Goal: Task Accomplishment & Management: Complete application form

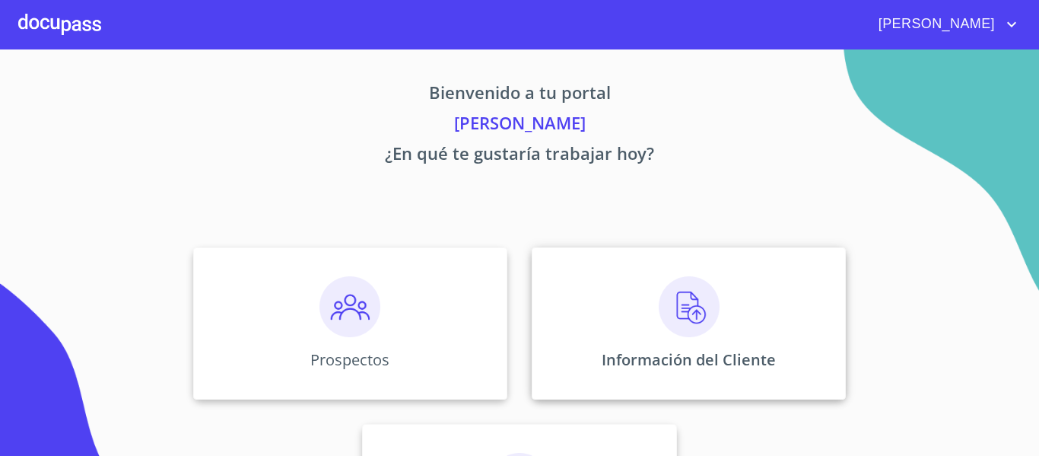
click at [676, 314] on img at bounding box center [689, 306] width 61 height 61
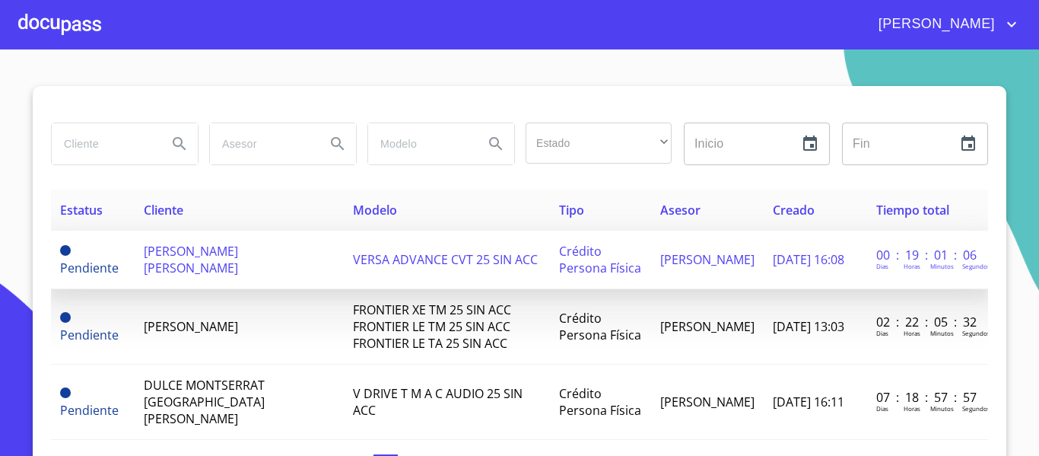
click at [206, 249] on span "[PERSON_NAME] [PERSON_NAME]" at bounding box center [191, 259] width 94 height 33
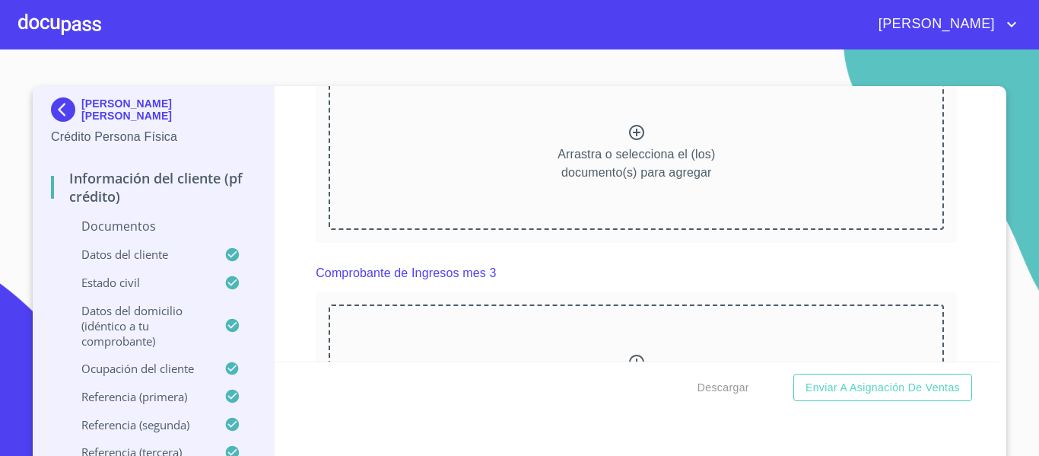
scroll to position [1825, 0]
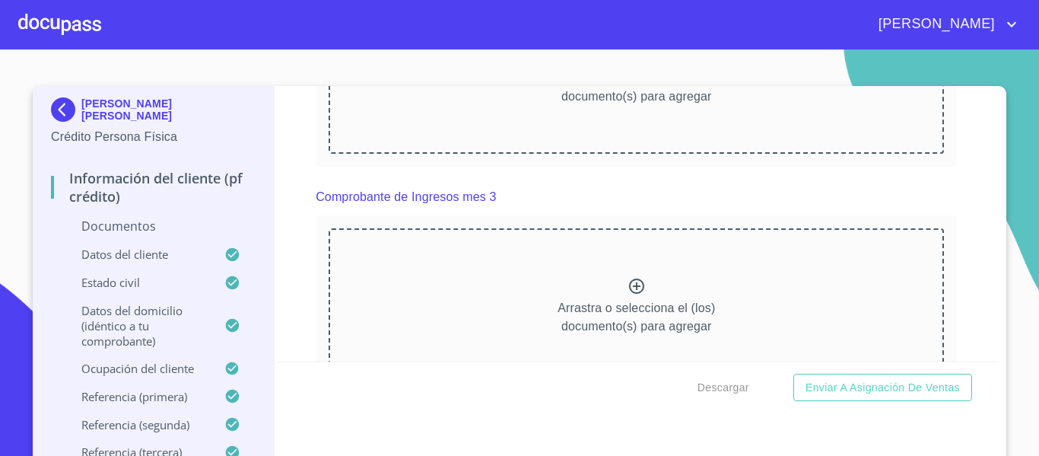
click at [69, 27] on div at bounding box center [59, 24] width 83 height 49
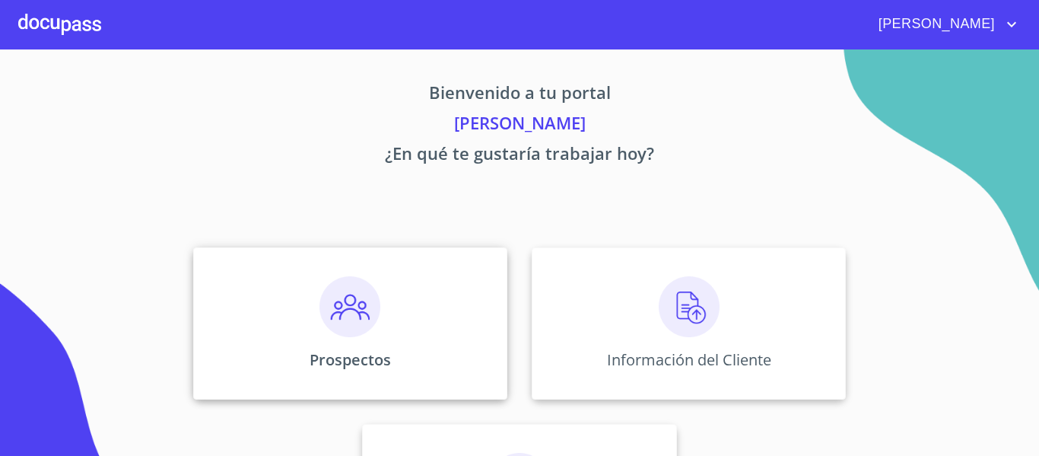
click at [352, 312] on img at bounding box center [349, 306] width 61 height 61
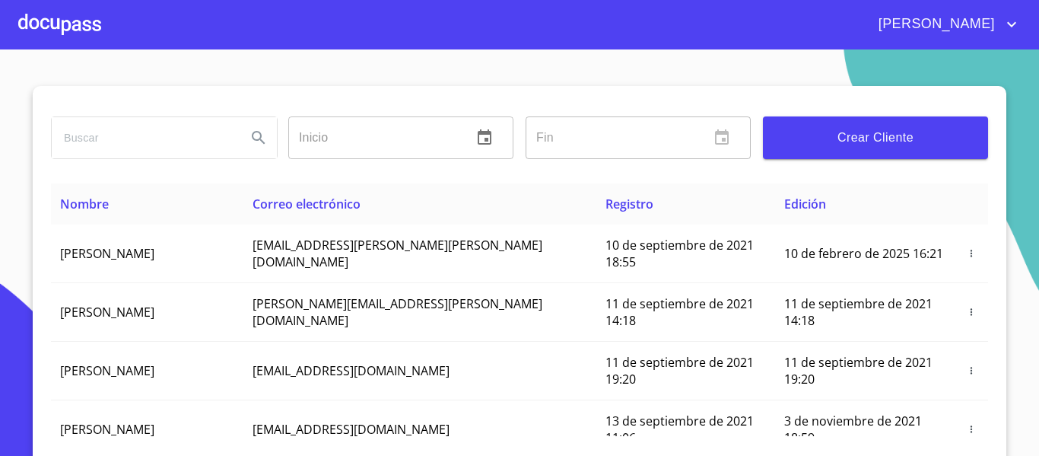
click at [143, 136] on input "search" at bounding box center [143, 137] width 183 height 41
type input "s"
type input "[PERSON_NAME] [PERSON_NAME]"
click at [249, 130] on icon "Search" at bounding box center [258, 138] width 18 height 18
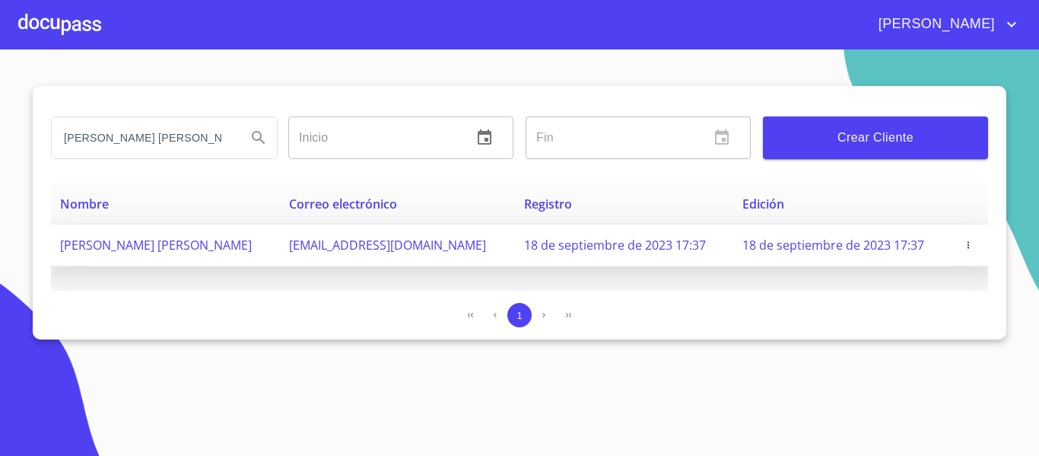
click at [964, 243] on icon "button" at bounding box center [968, 245] width 11 height 11
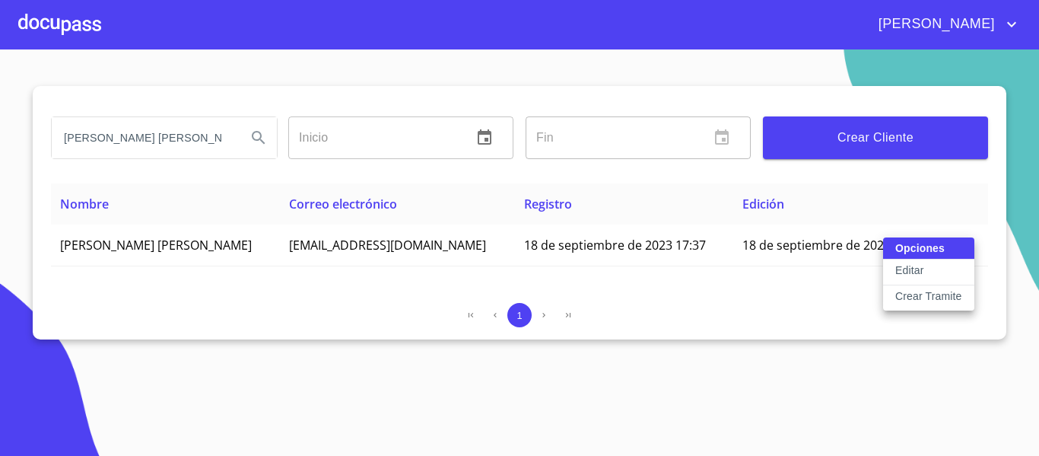
click at [941, 296] on p "Crear Tramite" at bounding box center [928, 295] width 67 height 15
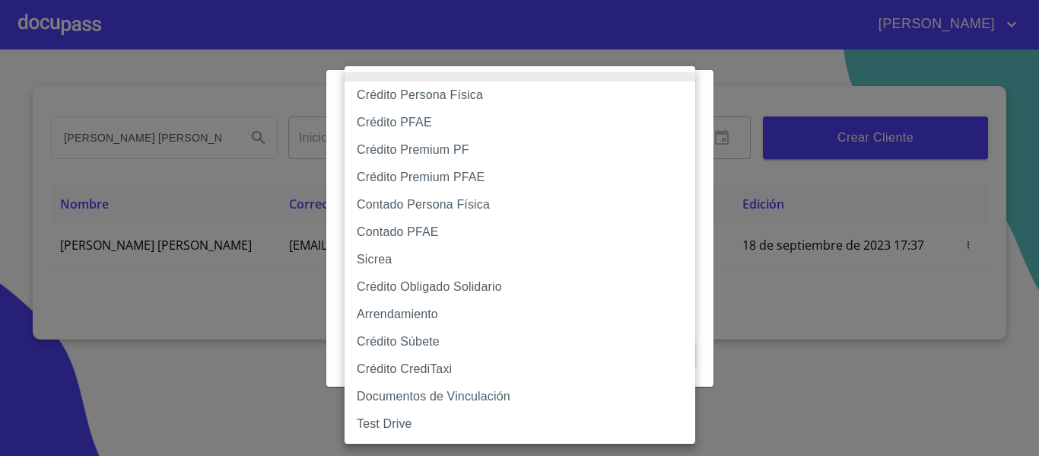
click at [529, 147] on body "[PERSON_NAME] [PERSON_NAME] Inicio ​ Fin ​ Crear Cliente Nombre Correo electrón…" at bounding box center [519, 228] width 1039 height 456
click at [417, 96] on li "Crédito Persona Física" at bounding box center [520, 94] width 351 height 27
type input "6009fb3c7d1714eb8809aa97"
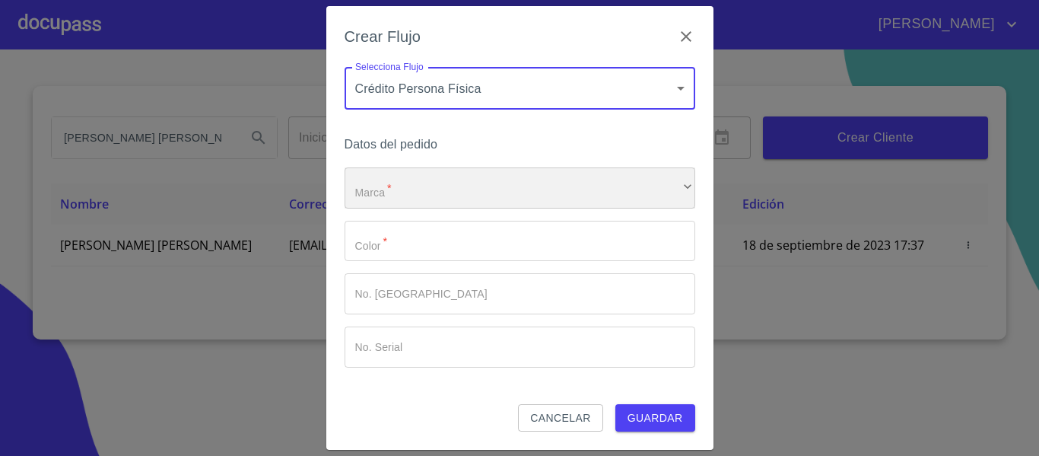
click at [387, 183] on div "​" at bounding box center [520, 187] width 351 height 41
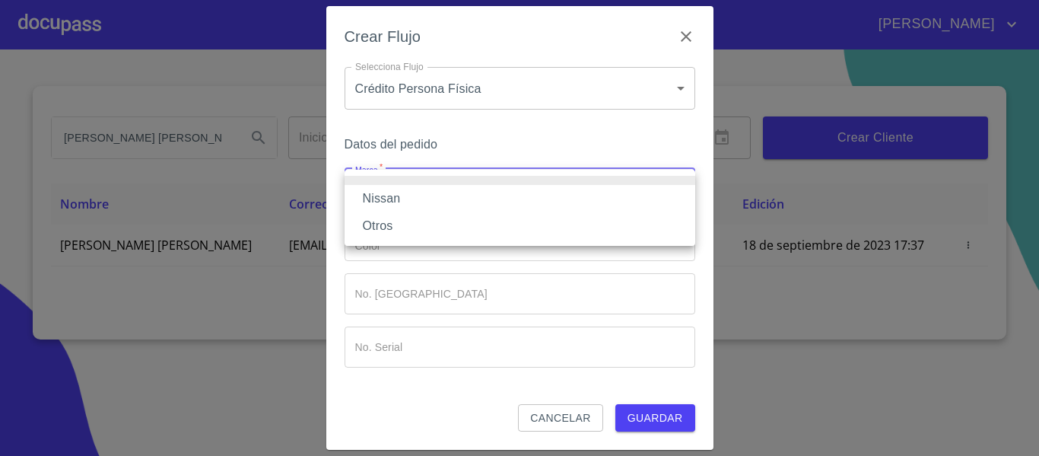
click at [387, 189] on li "Nissan" at bounding box center [520, 198] width 351 height 27
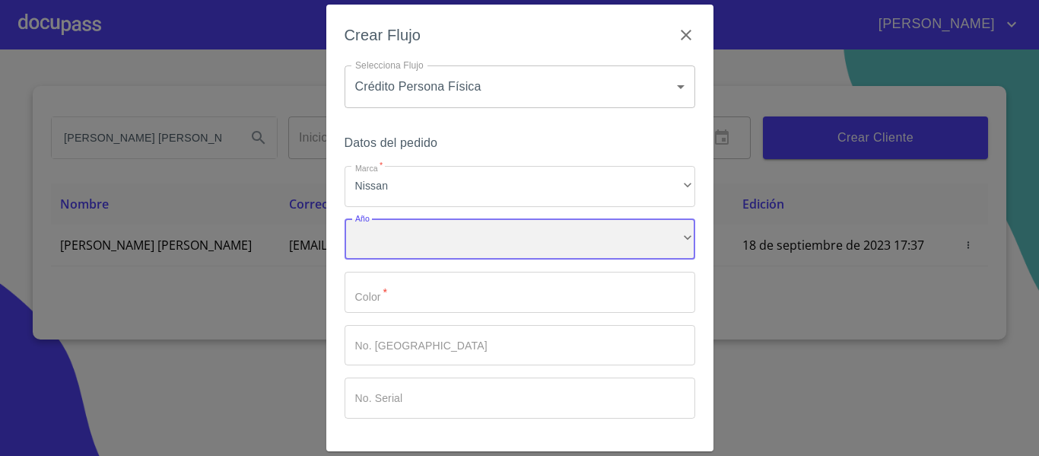
click at [385, 233] on div "​" at bounding box center [520, 239] width 351 height 41
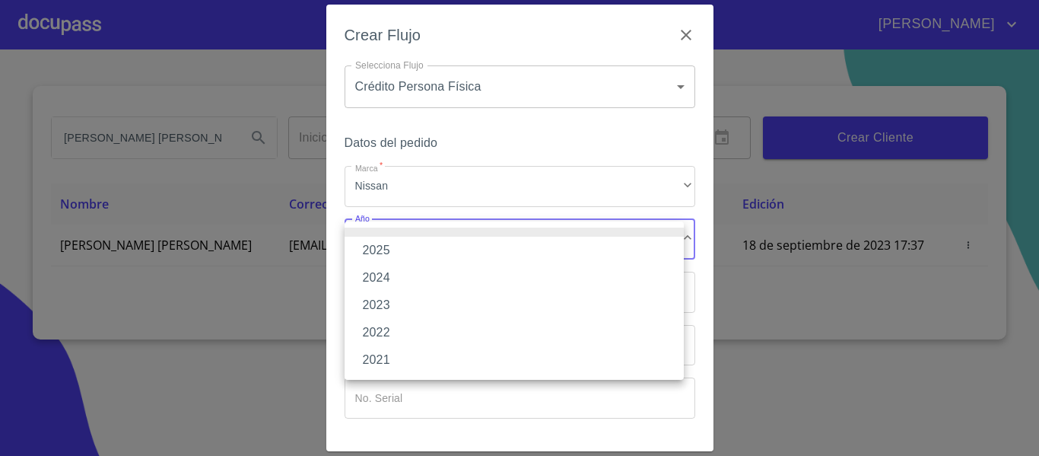
click at [384, 253] on li "2025" at bounding box center [514, 250] width 339 height 27
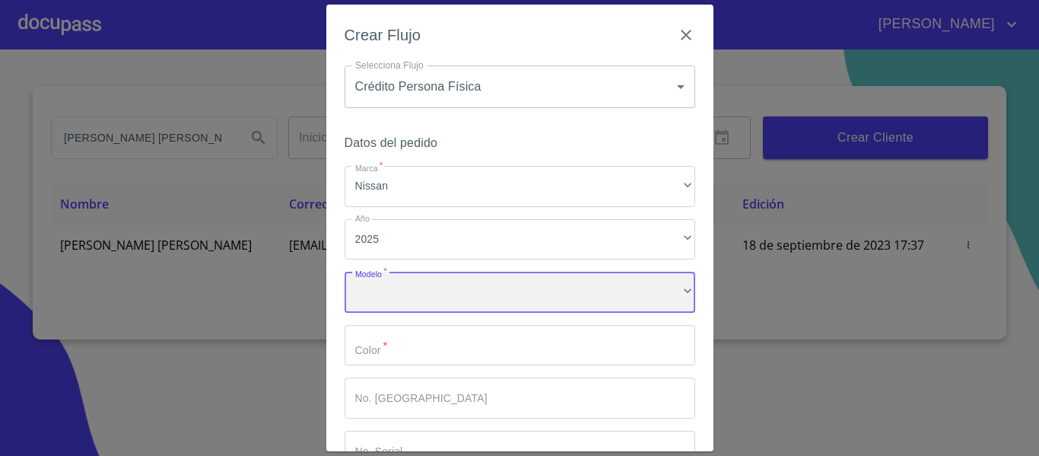
click at [392, 297] on div "​" at bounding box center [520, 292] width 351 height 41
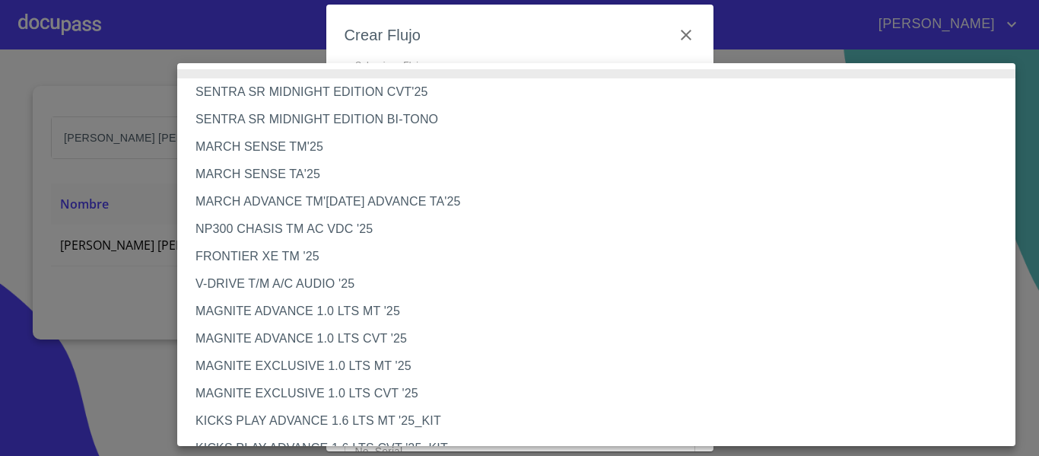
click at [151, 27] on div at bounding box center [519, 228] width 1039 height 456
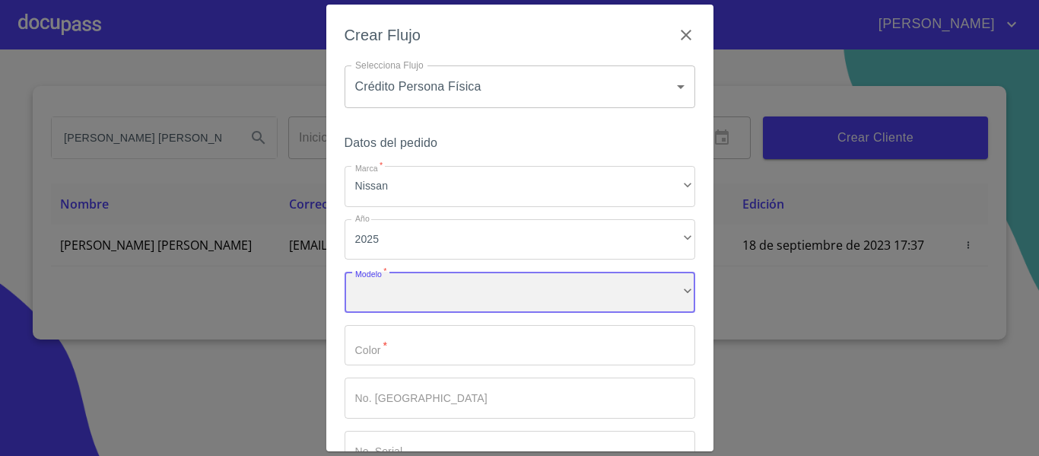
click at [418, 294] on div "​" at bounding box center [520, 292] width 351 height 41
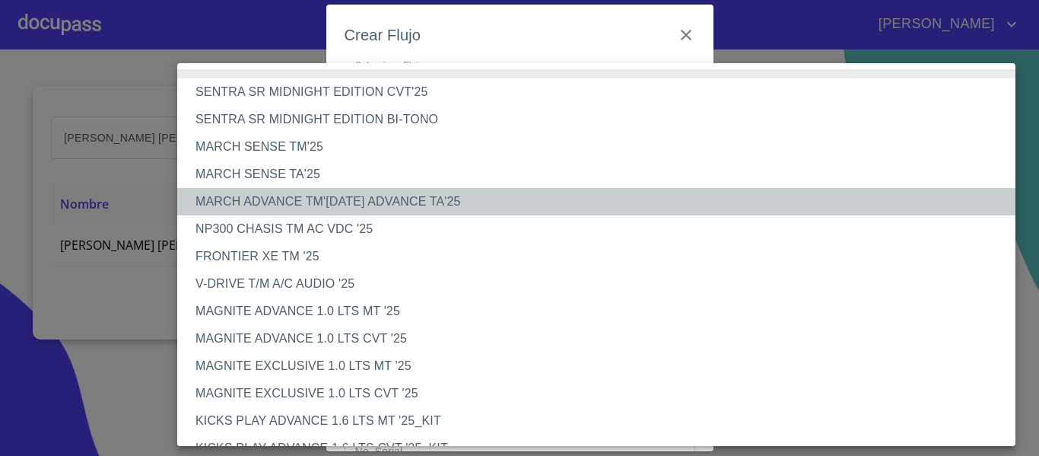
click at [283, 199] on li "MARCH ADVANCE TM'[DATE] ADVANCE TA'25" at bounding box center [602, 201] width 850 height 27
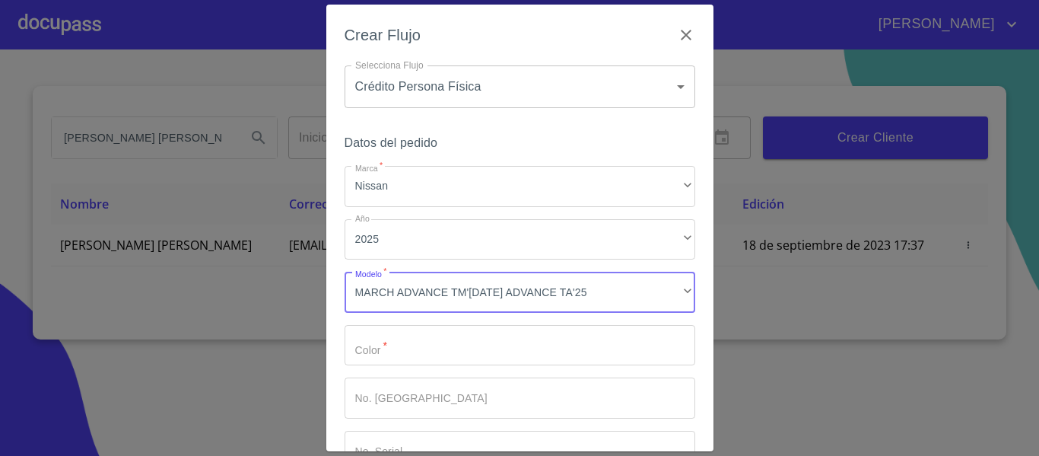
click at [387, 365] on input "Marca   *" at bounding box center [520, 345] width 351 height 41
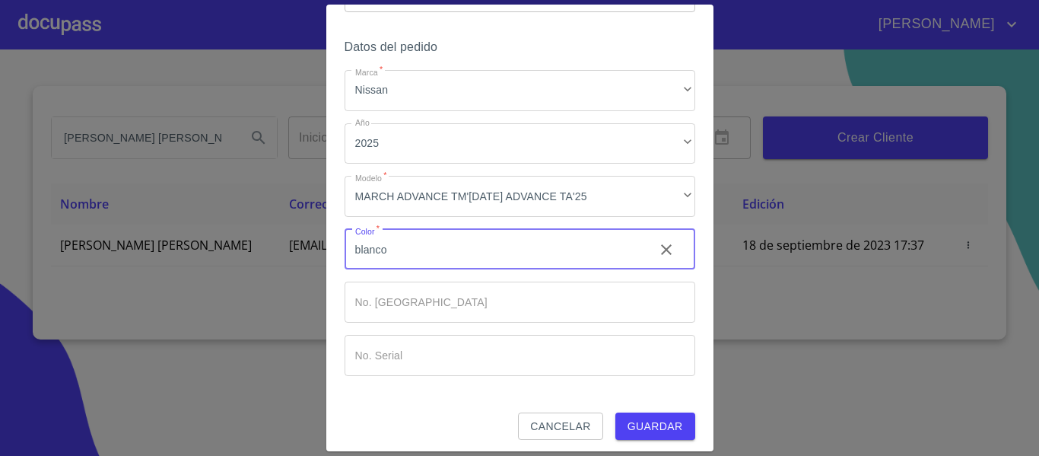
scroll to position [103, 0]
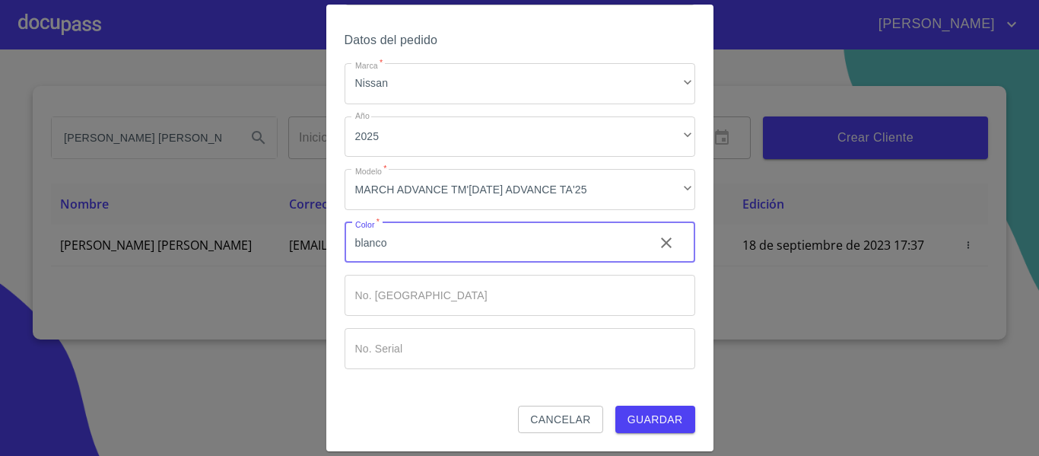
type input "blanco"
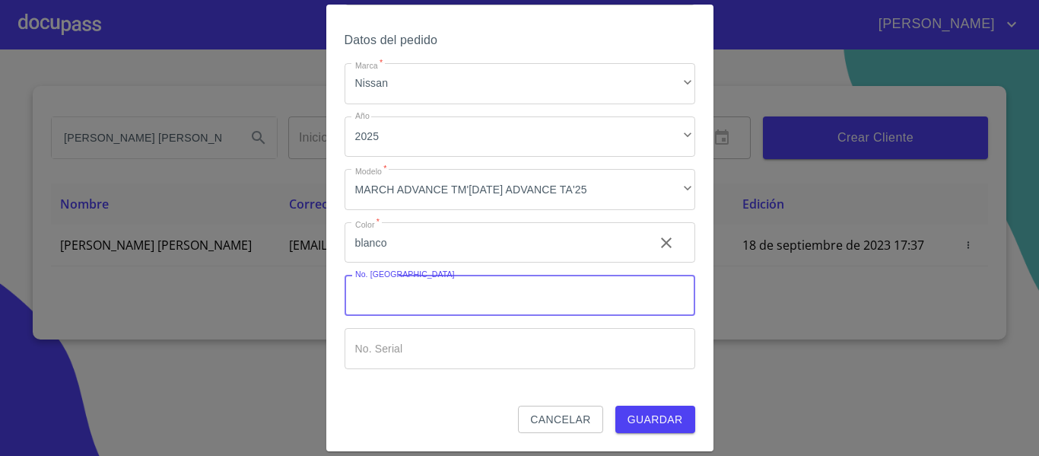
click at [398, 300] on input "Marca   *" at bounding box center [520, 295] width 351 height 41
type input "000000"
click at [408, 360] on input "Marca   *" at bounding box center [520, 348] width 351 height 41
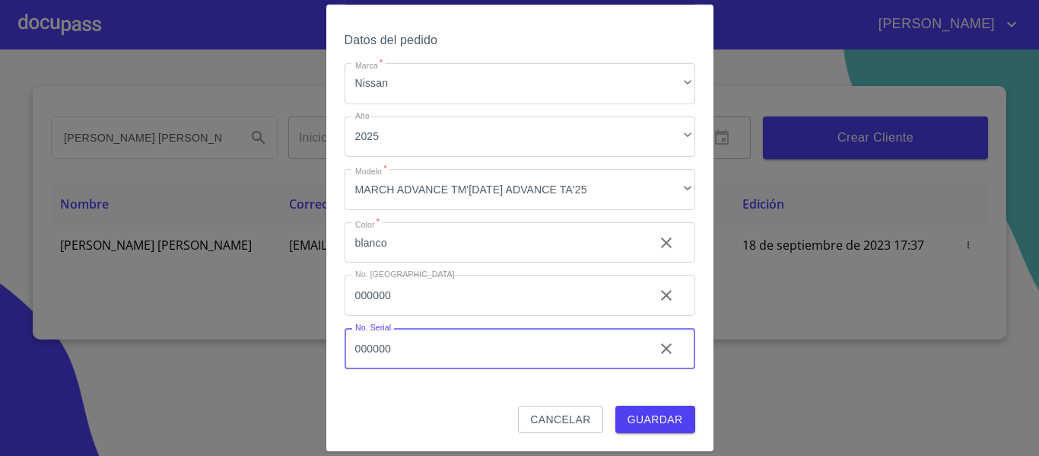
type input "000000"
click at [627, 415] on span "Guardar" at bounding box center [655, 419] width 56 height 19
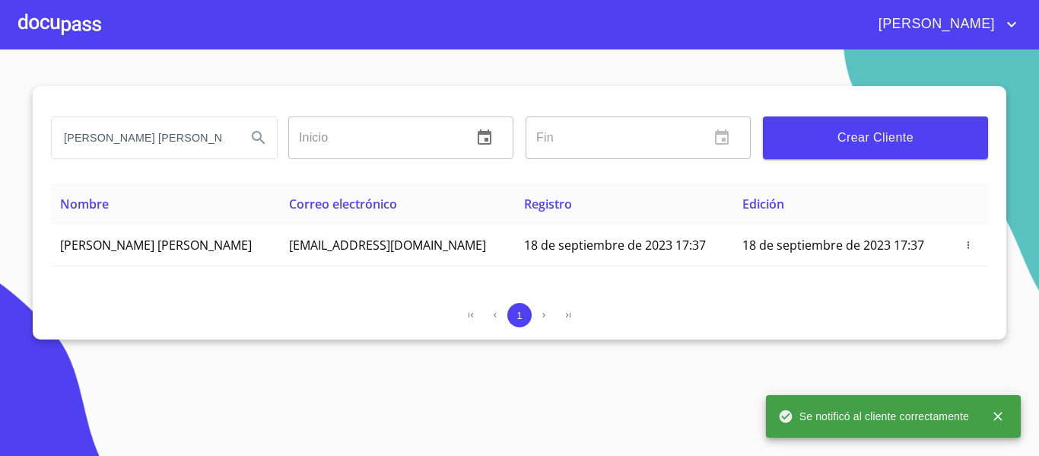
click at [74, 23] on div at bounding box center [59, 24] width 83 height 49
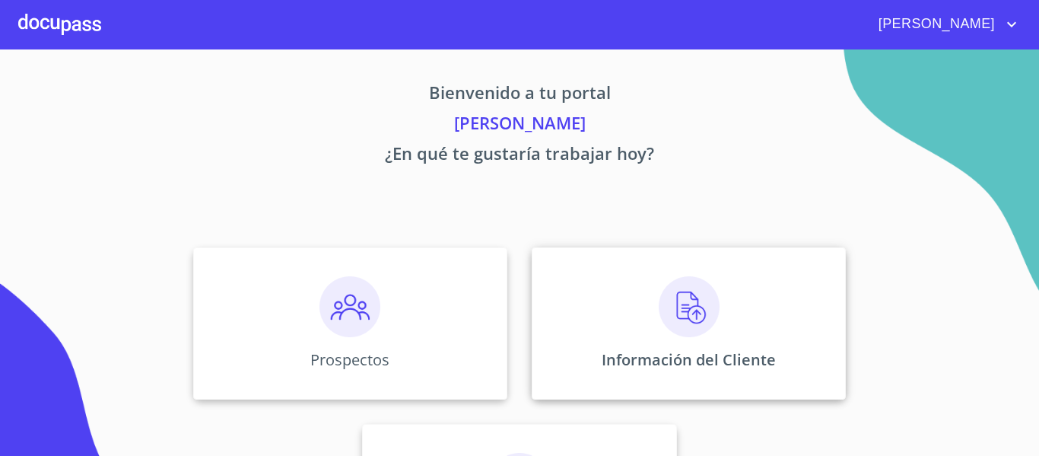
click at [685, 316] on img at bounding box center [689, 306] width 61 height 61
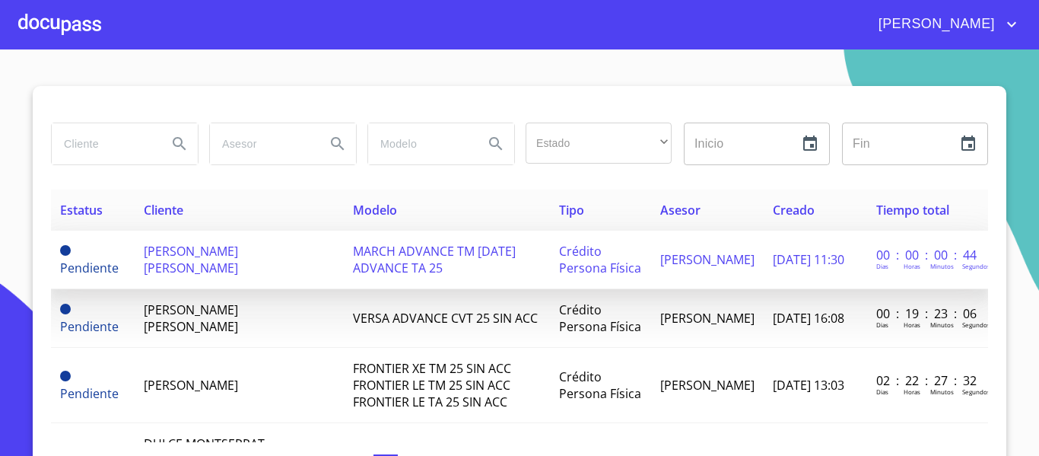
click at [170, 253] on span "[PERSON_NAME] [PERSON_NAME]" at bounding box center [191, 259] width 94 height 33
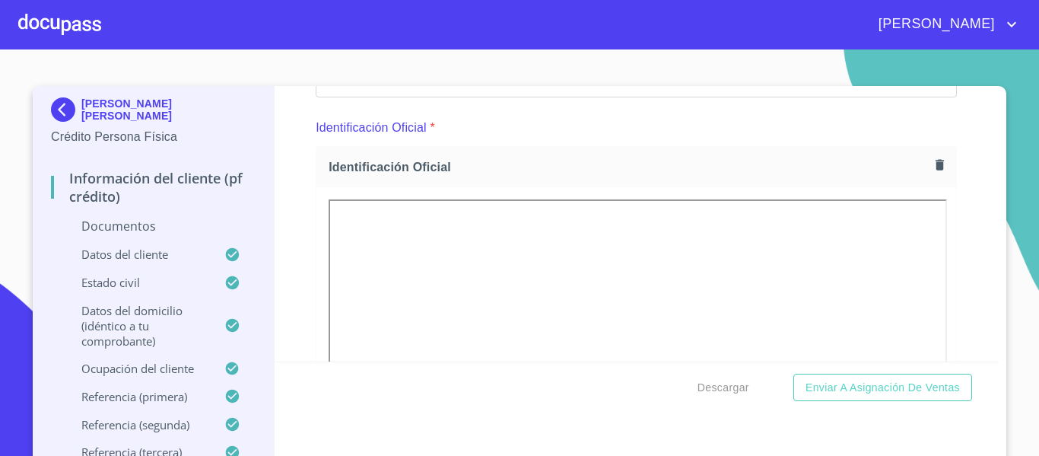
scroll to position [152, 0]
click at [936, 173] on icon "button" at bounding box center [940, 170] width 8 height 11
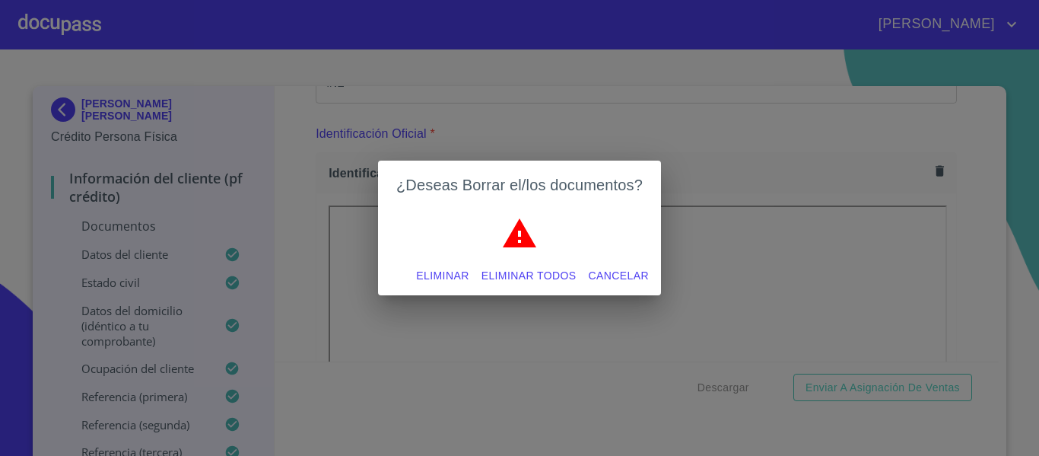
click at [451, 272] on span "Eliminar" at bounding box center [442, 275] width 52 height 19
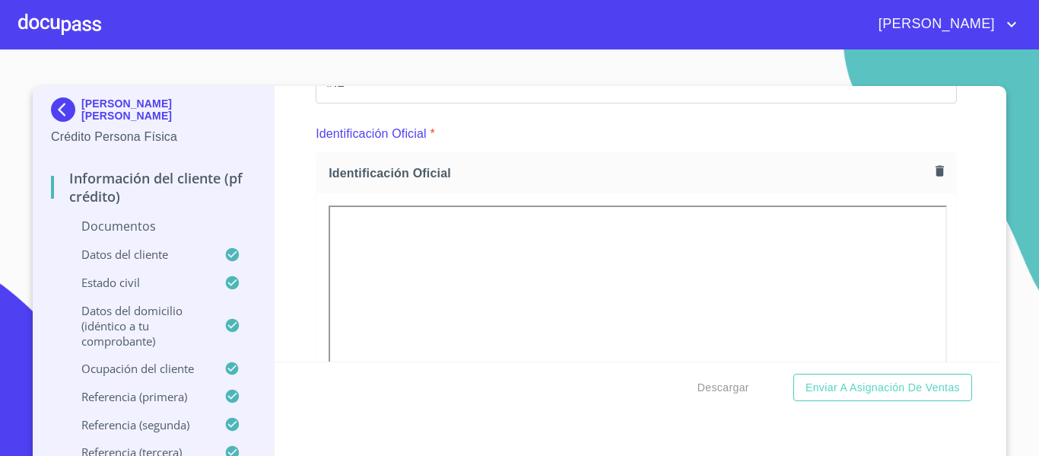
scroll to position [17, 0]
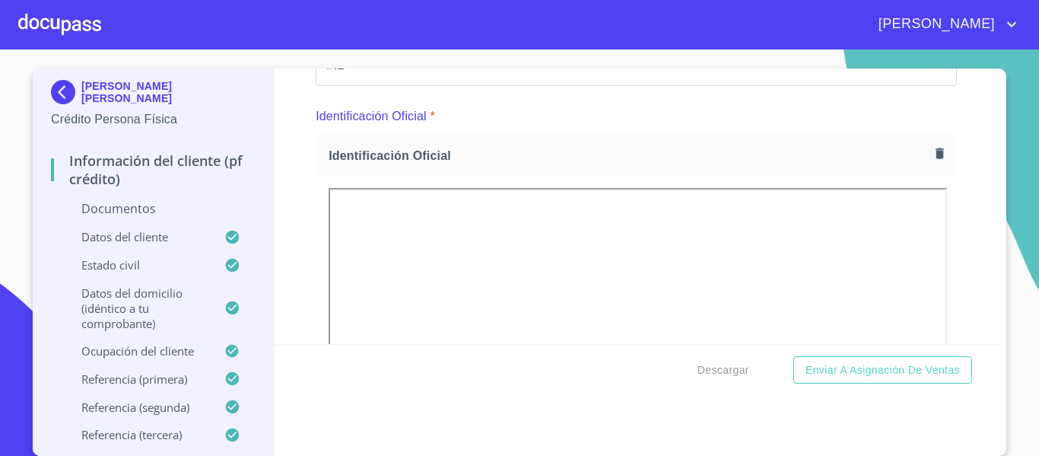
click at [281, 267] on div "Información del cliente (PF crédito) Documentos Documento de identificación.   …" at bounding box center [637, 205] width 725 height 275
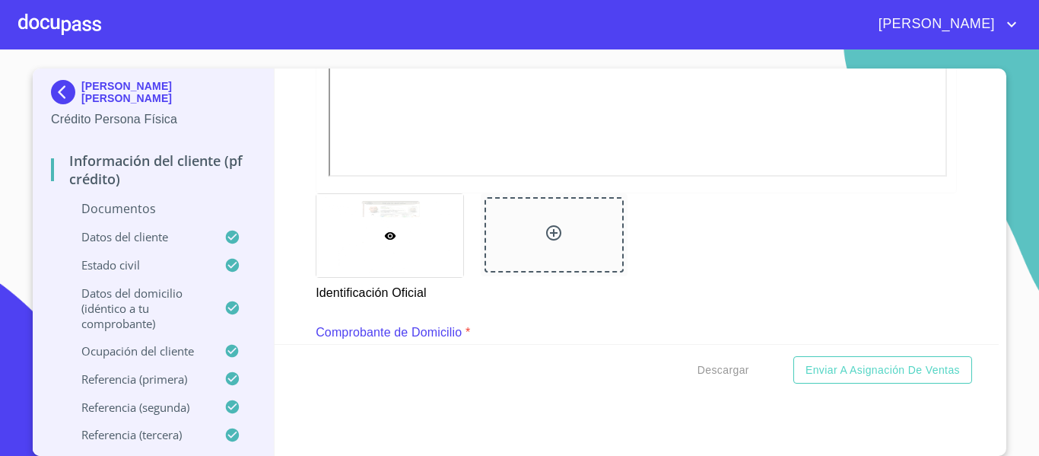
scroll to position [608, 0]
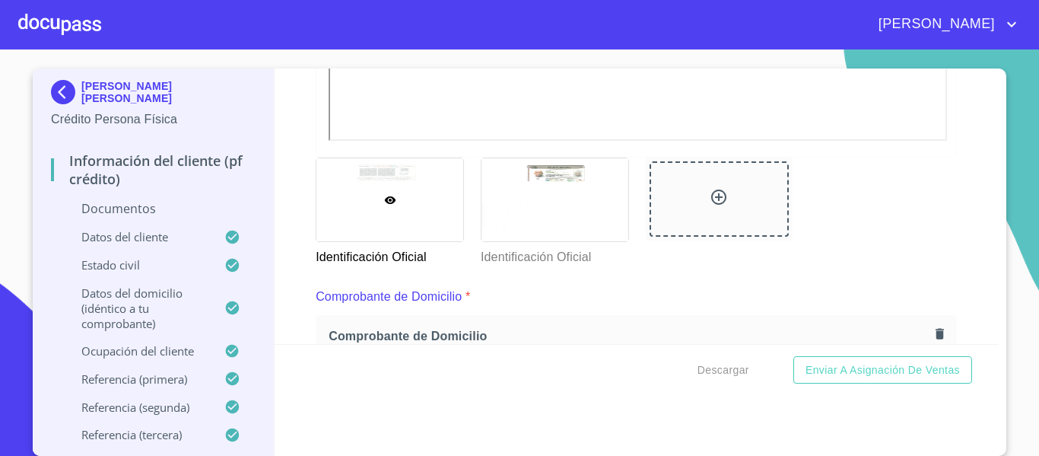
click at [291, 230] on div "Información del cliente (PF crédito) Documentos Documento de identificación.   …" at bounding box center [637, 205] width 725 height 275
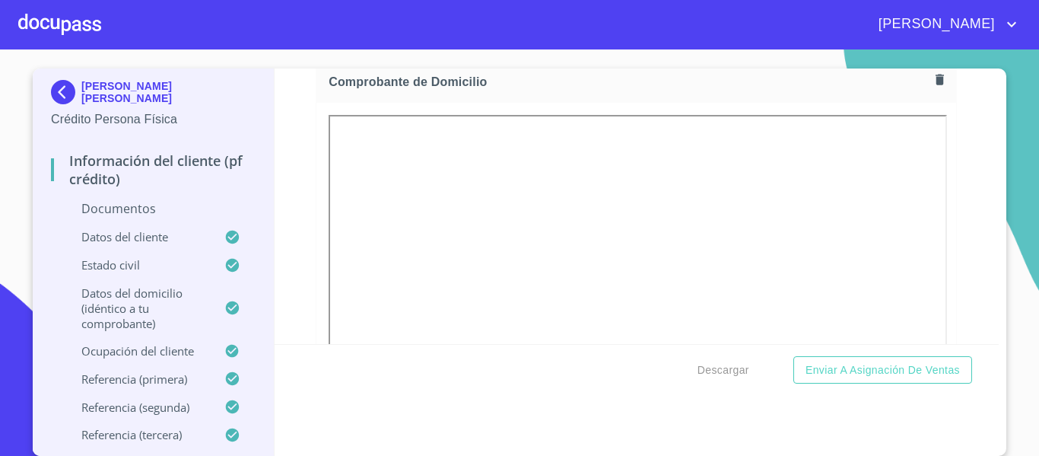
scroll to position [837, 0]
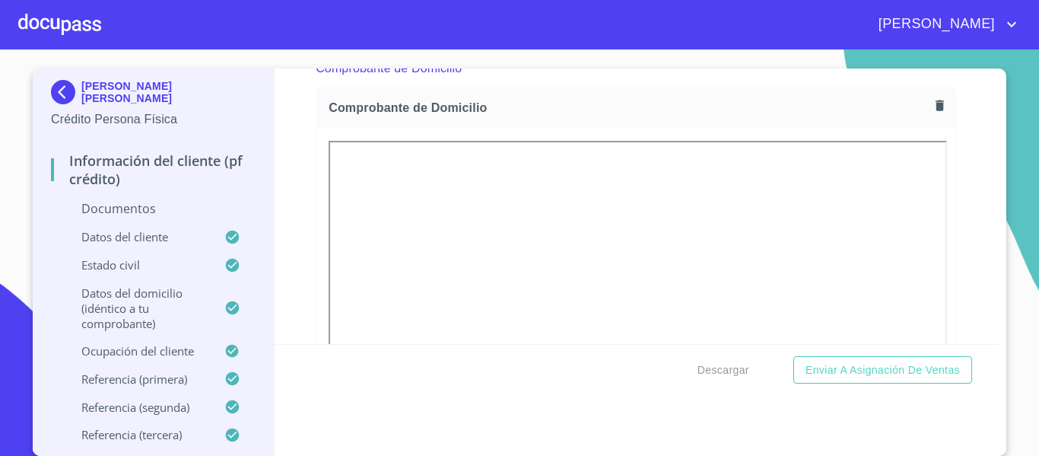
click at [936, 103] on icon "button" at bounding box center [940, 105] width 8 height 11
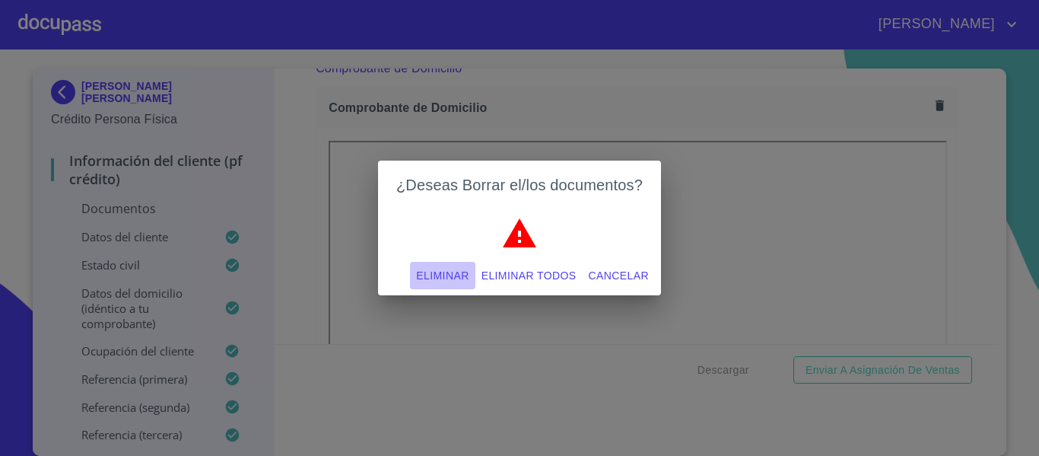
click at [439, 278] on span "Eliminar" at bounding box center [442, 275] width 52 height 19
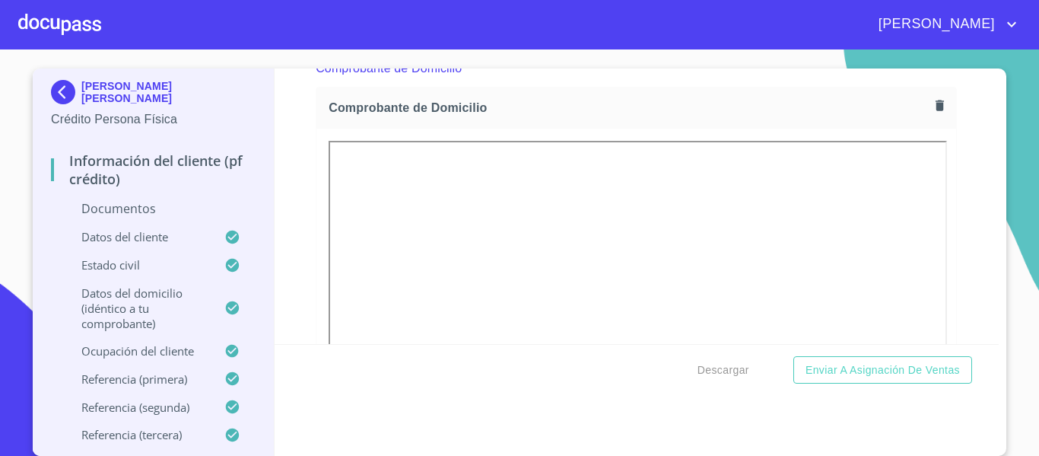
drag, startPoint x: 972, startPoint y: 0, endPoint x: 659, endPoint y: 85, distance: 324.7
click at [659, 85] on div "Comprobante de Domicilio *" at bounding box center [636, 68] width 641 height 37
drag, startPoint x: 939, startPoint y: 1, endPoint x: 742, endPoint y: 81, distance: 212.6
click at [694, 80] on div "Comprobante de Domicilio *" at bounding box center [636, 68] width 641 height 37
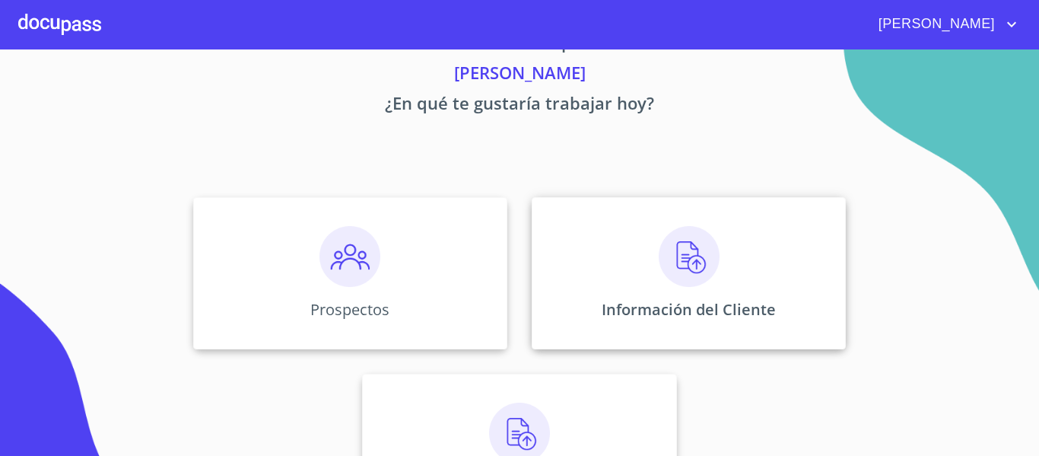
scroll to position [76, 0]
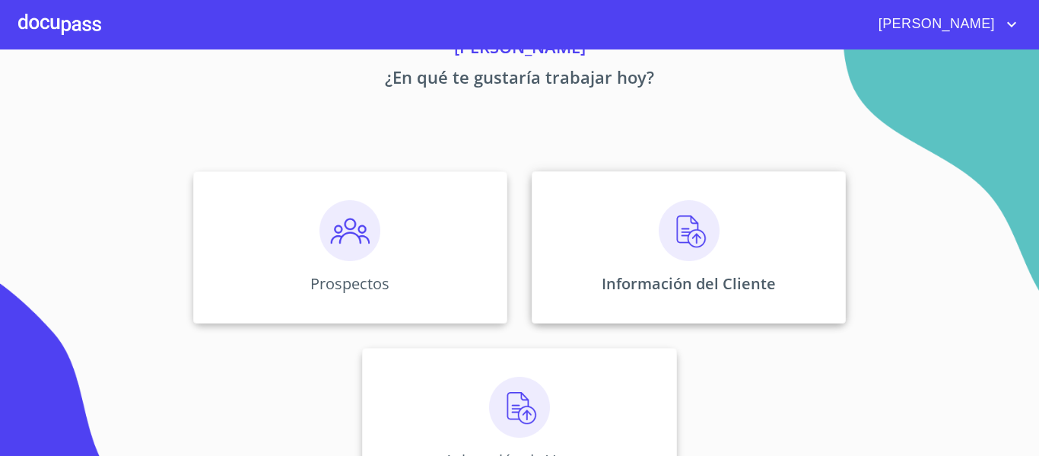
click at [681, 227] on img at bounding box center [689, 230] width 61 height 61
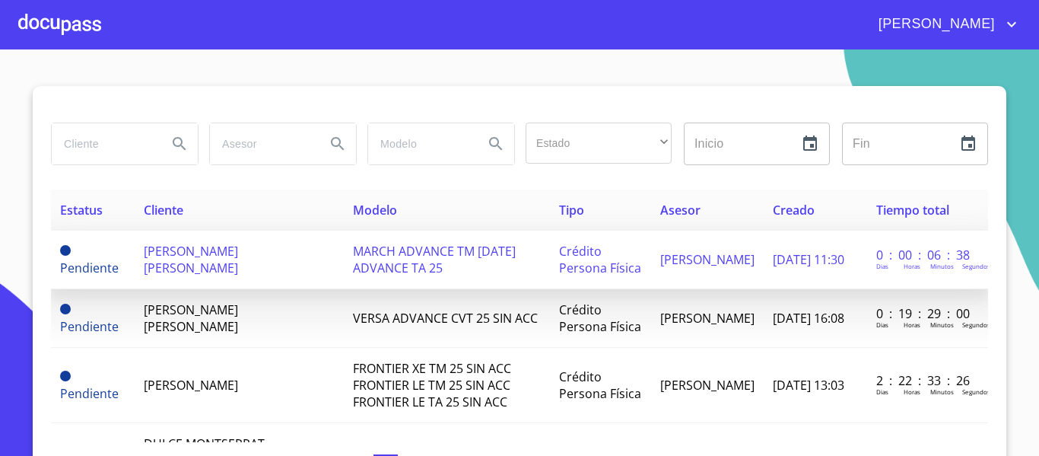
click at [188, 256] on span "[PERSON_NAME] [PERSON_NAME]" at bounding box center [191, 259] width 94 height 33
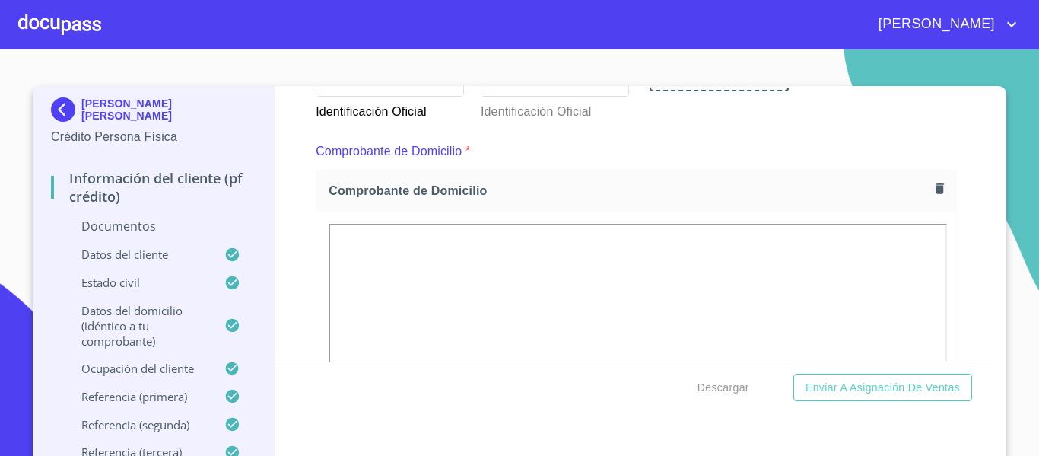
scroll to position [761, 0]
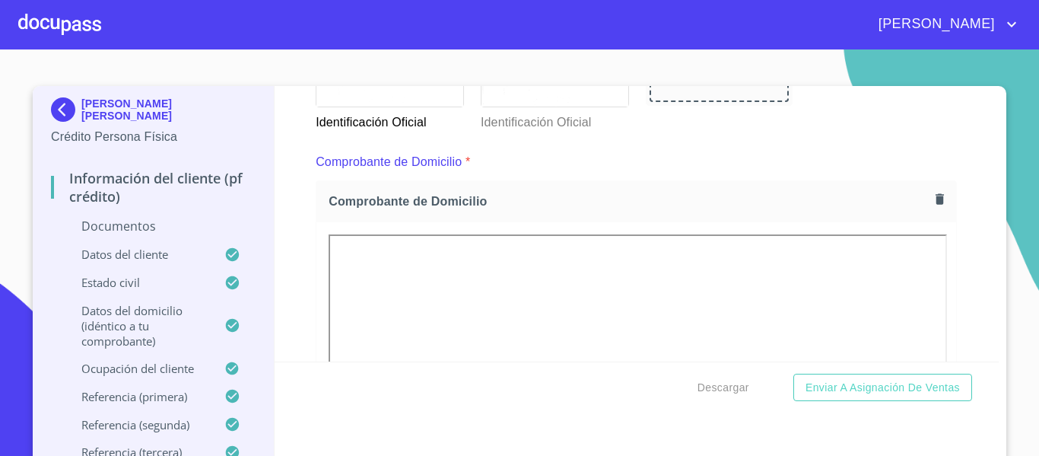
click at [932, 193] on icon "button" at bounding box center [939, 199] width 14 height 14
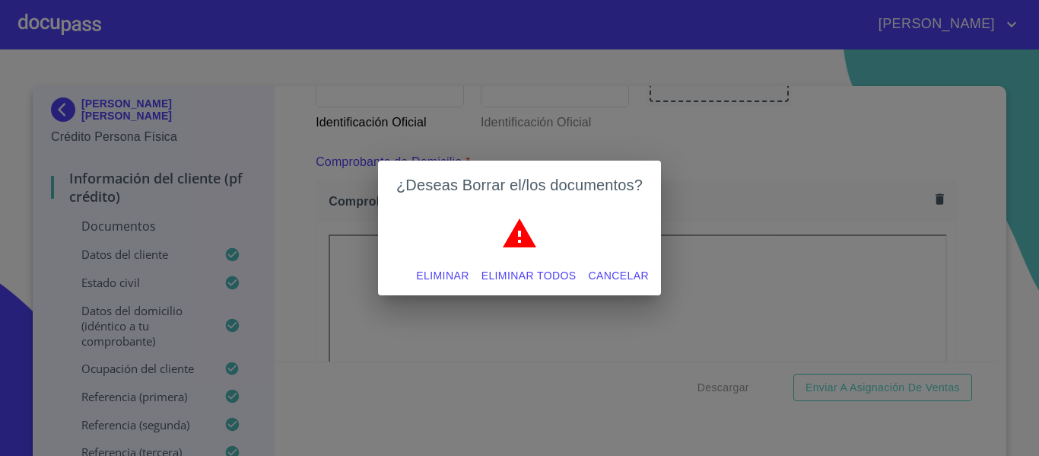
click at [430, 268] on span "Eliminar" at bounding box center [442, 275] width 52 height 19
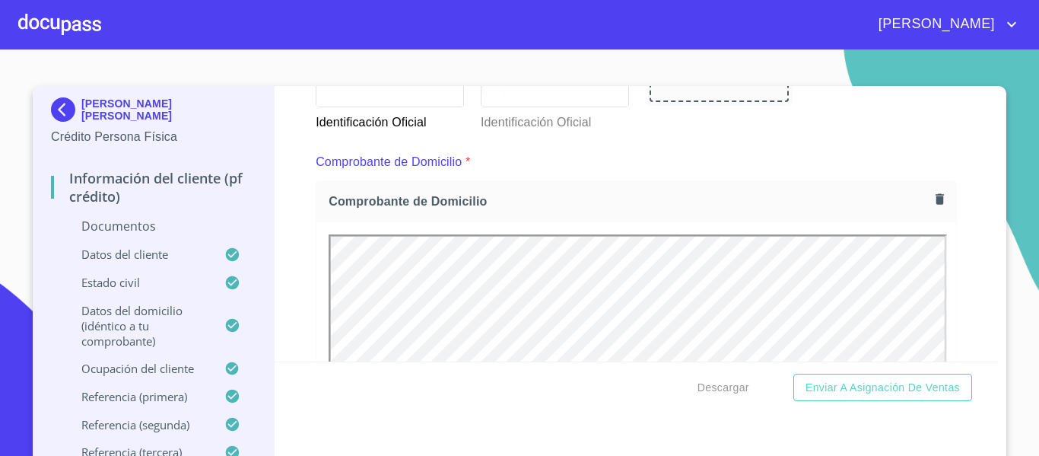
scroll to position [0, 0]
click at [275, 267] on div "Información del cliente (PF crédito) Documentos Documento de identificación.   …" at bounding box center [637, 223] width 725 height 275
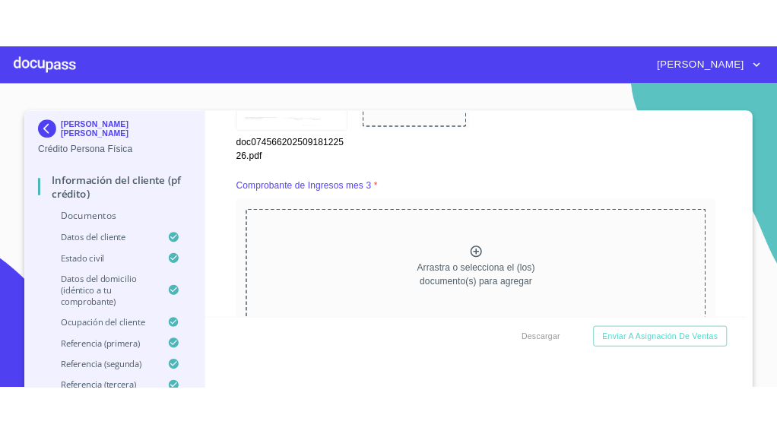
scroll to position [2814, 0]
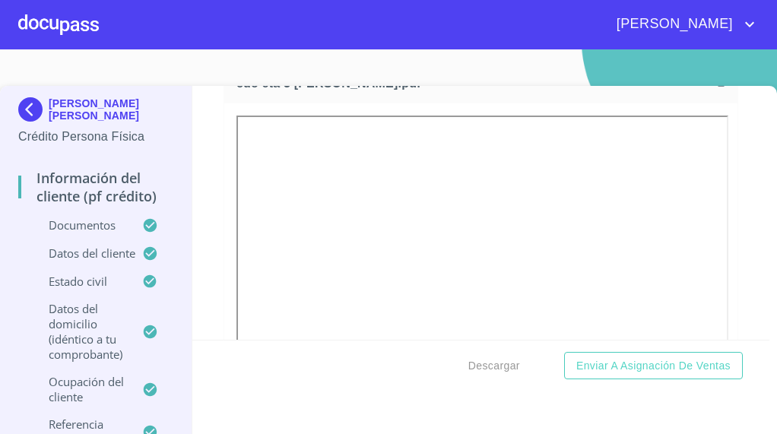
click at [225, 251] on div at bounding box center [480, 321] width 513 height 437
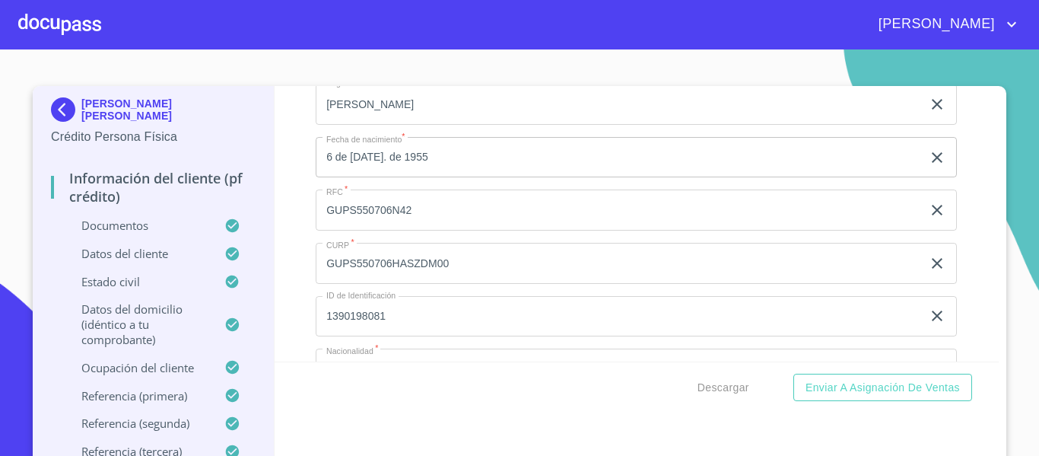
scroll to position [4640, 0]
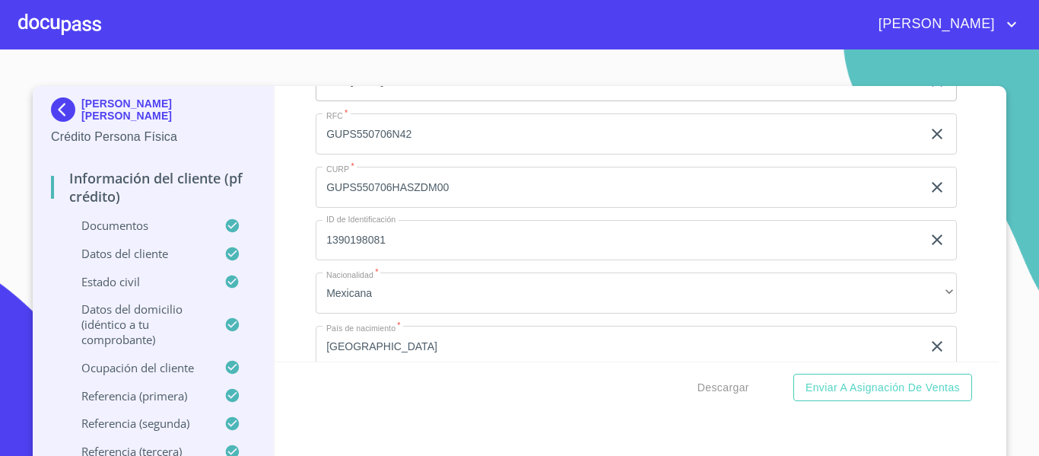
click at [399, 261] on input "1390198081" at bounding box center [619, 240] width 606 height 41
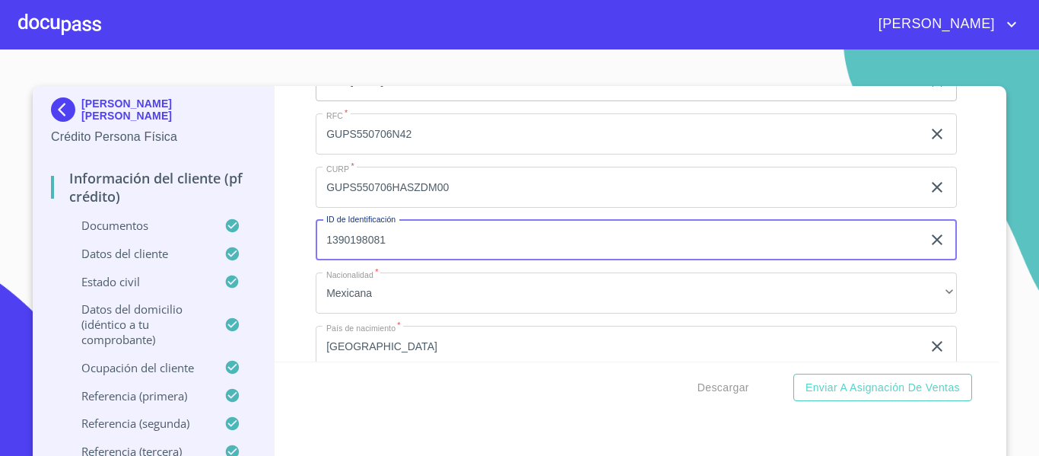
click at [399, 261] on input "1390198081" at bounding box center [619, 240] width 606 height 41
type input "2731117400"
click at [300, 297] on div "Información del cliente (PF crédito) Documentos Documento de identificación.   …" at bounding box center [637, 223] width 725 height 275
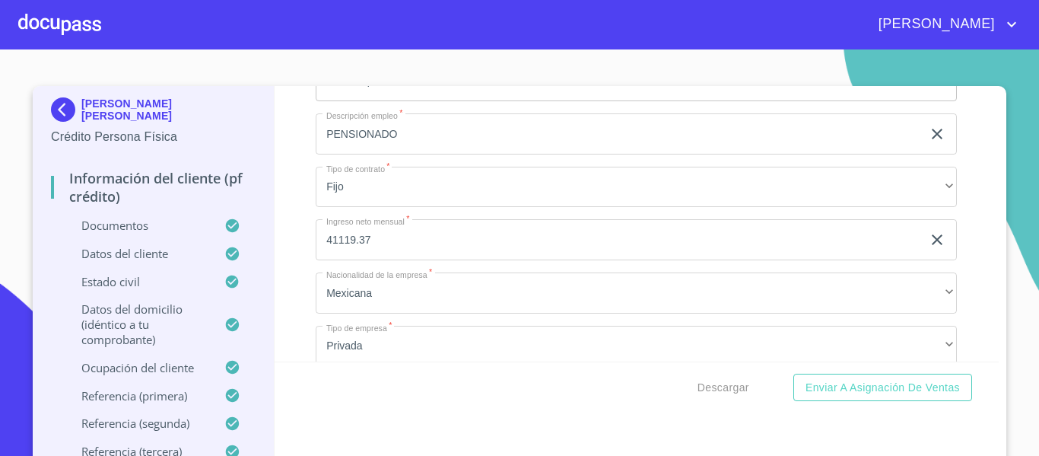
scroll to position [6465, 0]
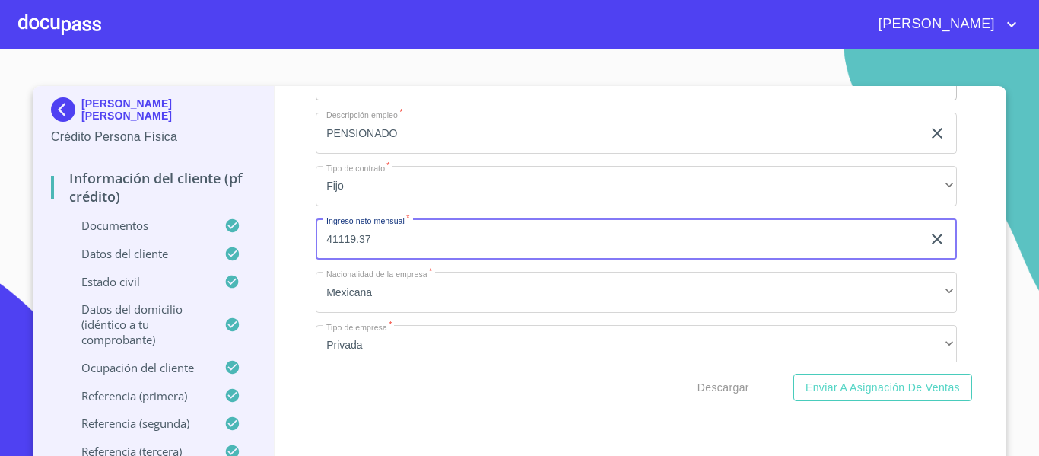
click at [373, 256] on input "41119.37" at bounding box center [619, 238] width 606 height 41
type input "45000"
click at [292, 300] on div "Información del cliente (PF crédito) Documentos Documento de identificación.   …" at bounding box center [637, 223] width 725 height 275
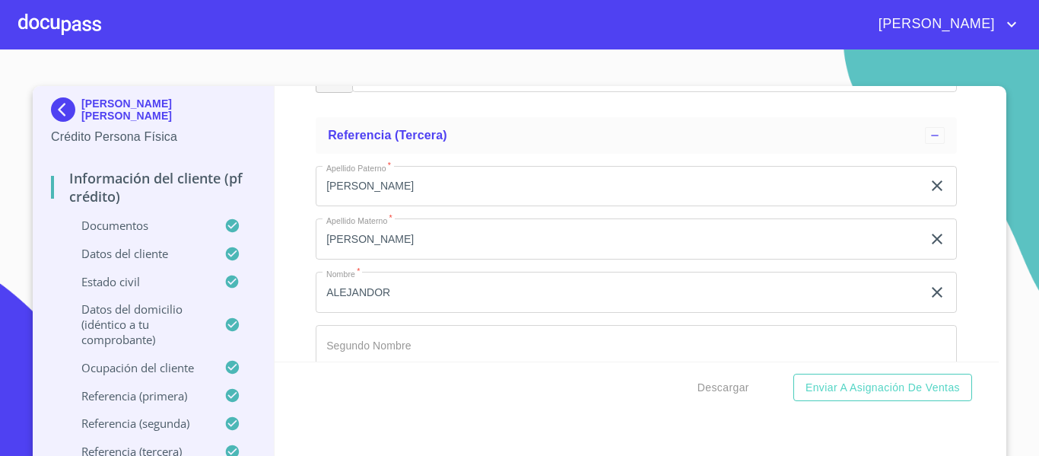
scroll to position [8366, 0]
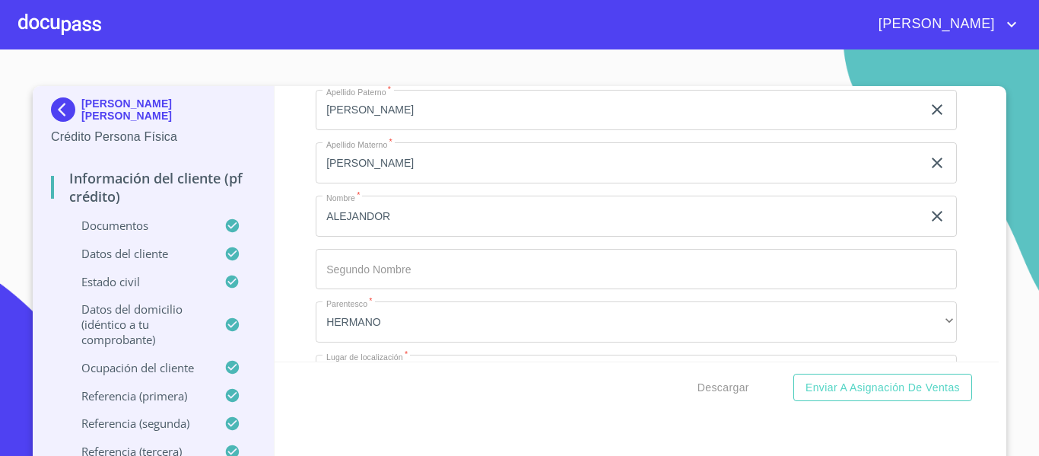
click at [392, 236] on input "ALEJANDOR" at bounding box center [619, 215] width 606 height 41
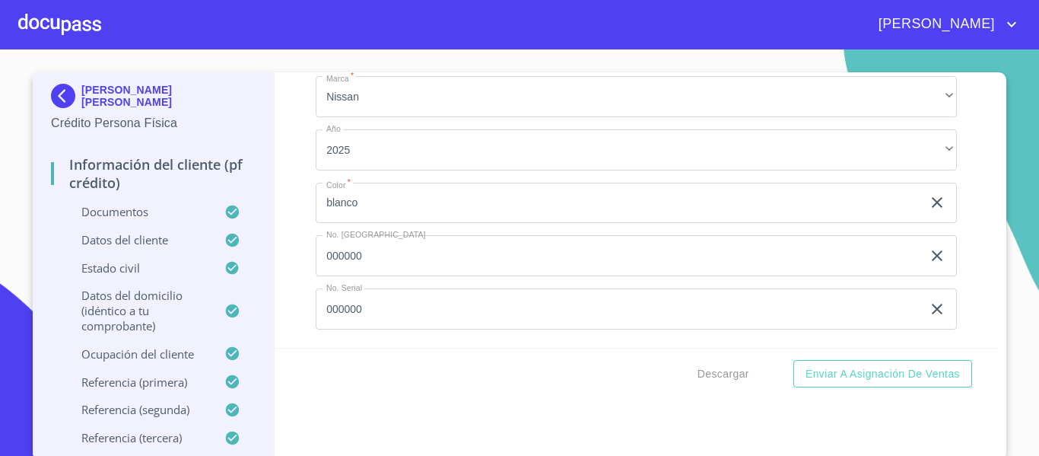
scroll to position [17, 0]
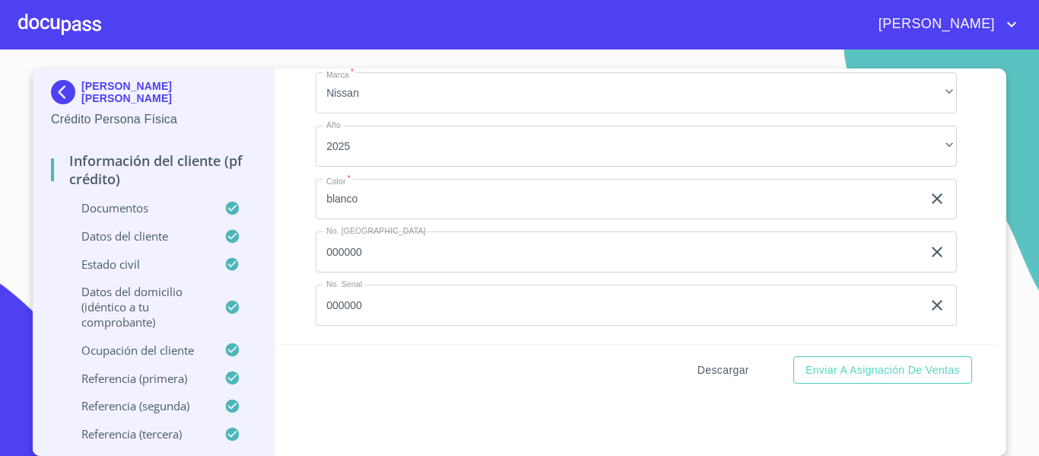
type input "ALEJANDRO"
click at [716, 366] on span "Descargar" at bounding box center [723, 370] width 52 height 19
click at [721, 366] on span "Descargar" at bounding box center [723, 370] width 52 height 19
click at [59, 15] on div at bounding box center [59, 24] width 83 height 49
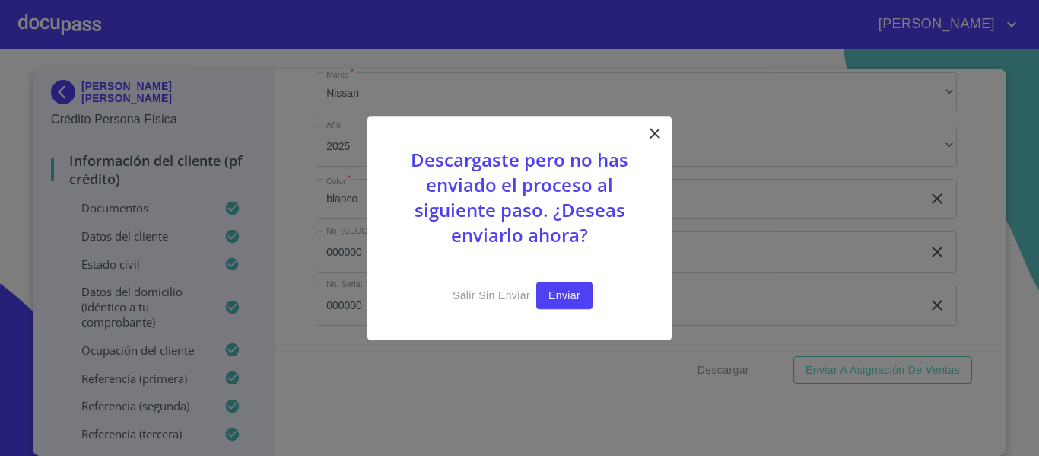
click at [564, 299] on span "Enviar" at bounding box center [564, 295] width 32 height 19
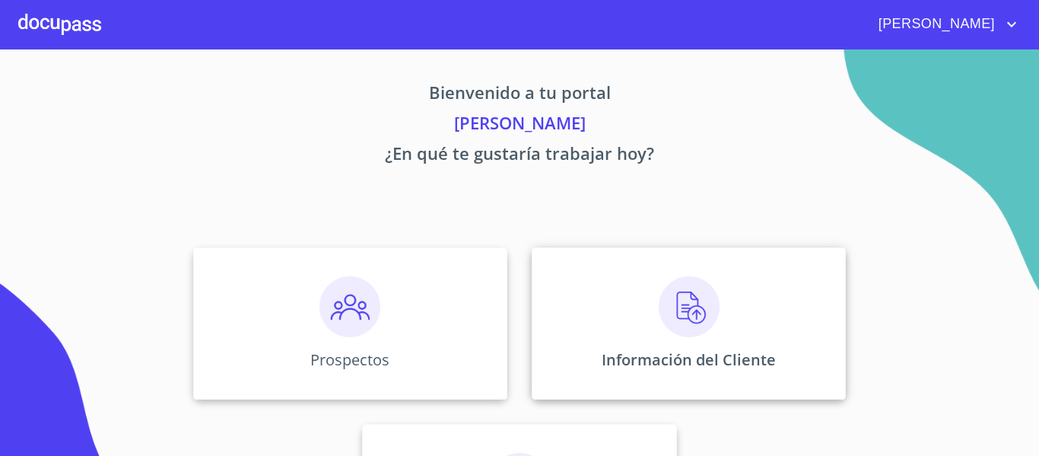
click at [676, 305] on img at bounding box center [689, 306] width 61 height 61
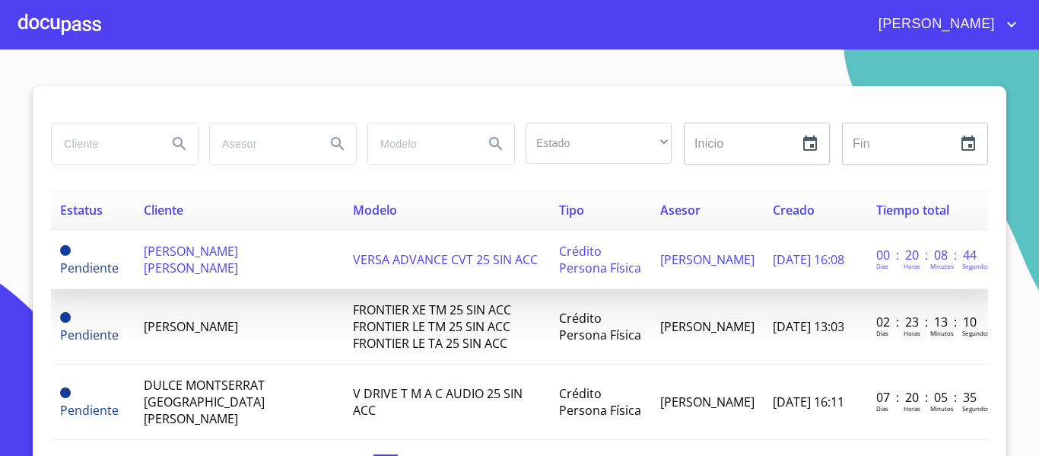
click at [223, 253] on span "[PERSON_NAME] [PERSON_NAME]" at bounding box center [191, 259] width 94 height 33
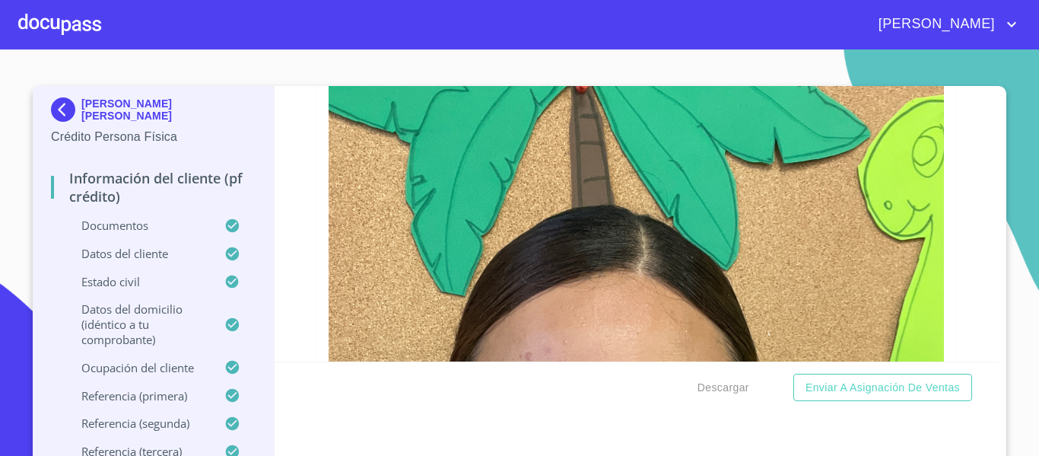
scroll to position [4563, 0]
click at [713, 390] on span "Descargar" at bounding box center [723, 387] width 52 height 19
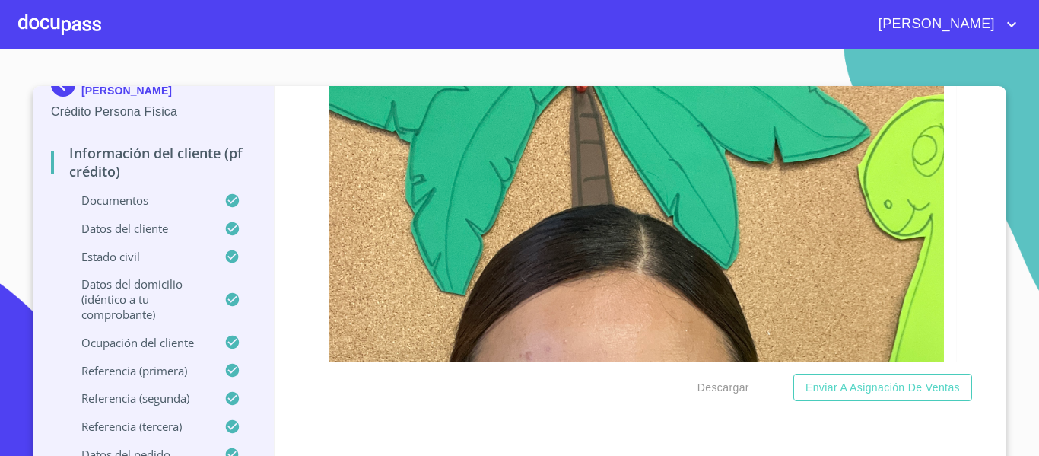
scroll to position [4487, 0]
